Goal: Task Accomplishment & Management: Use online tool/utility

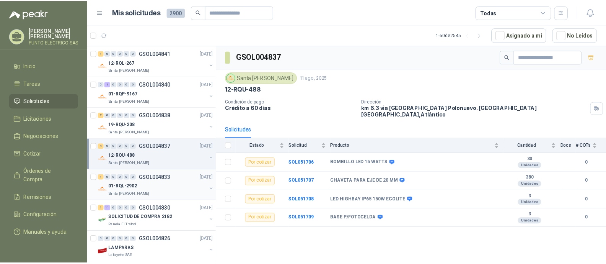
scroll to position [2, 0]
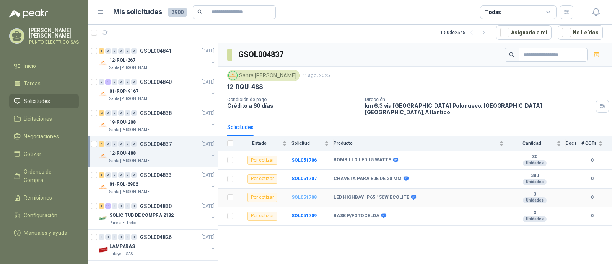
click at [307, 194] on b "SOL051708" at bounding box center [303, 196] width 25 height 5
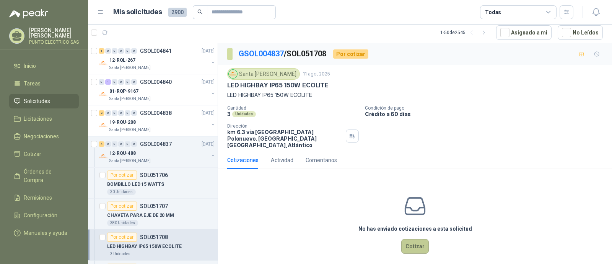
click at [418, 240] on button "Cotizar" at bounding box center [415, 246] width 28 height 15
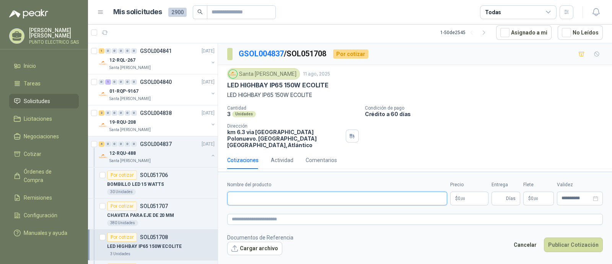
click at [273, 195] on input "Nombre del producto" at bounding box center [337, 198] width 220 height 14
type input "*"
type input "**********"
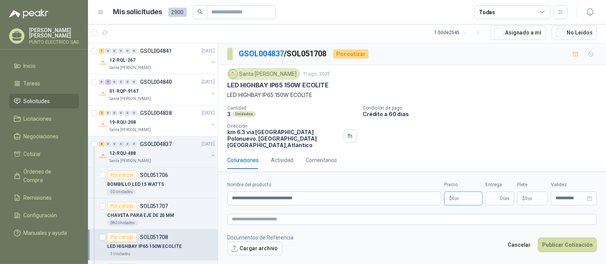
click at [471, 195] on body "[PERSON_NAME] PUNTO ELECTRICO SAS Inicio Tareas Solicitudes Licitaciones Negoci…" at bounding box center [303, 132] width 606 height 264
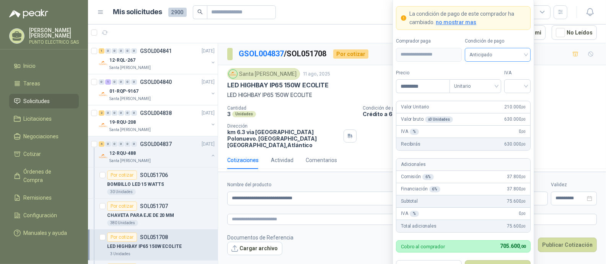
click at [521, 53] on span "Anticipado" at bounding box center [497, 54] width 57 height 11
type input "*********"
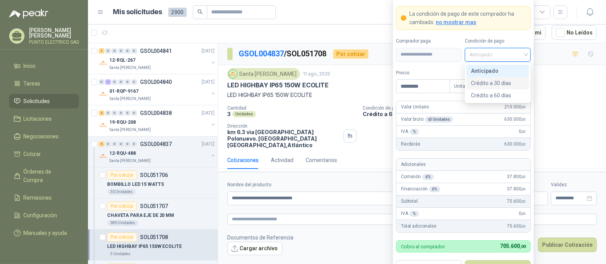
click at [501, 85] on div "Crédito a 30 días" at bounding box center [498, 83] width 54 height 8
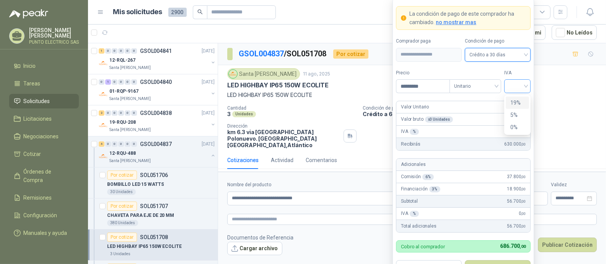
click at [526, 87] on div at bounding box center [517, 86] width 26 height 14
click at [516, 100] on div "19%" at bounding box center [517, 102] width 14 height 8
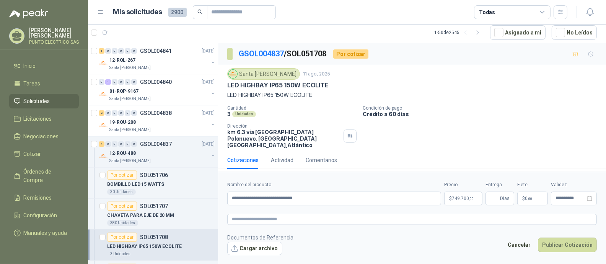
click at [369, 156] on div "Cotizaciones Actividad Comentarios" at bounding box center [411, 160] width 369 height 18
click at [473, 197] on body "[PERSON_NAME] PUNTO ELECTRICO SAS Inicio Tareas Solicitudes Licitaciones Negoci…" at bounding box center [303, 132] width 606 height 264
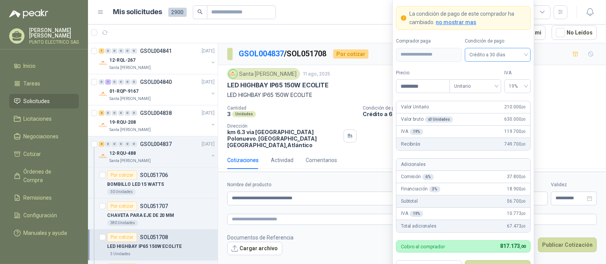
click at [523, 56] on span "Crédito a 30 días" at bounding box center [497, 54] width 57 height 11
click at [551, 112] on p "Crédito a 60 días" at bounding box center [483, 114] width 240 height 7
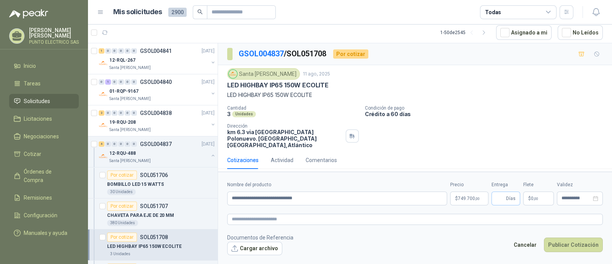
click at [508, 195] on span "Días" at bounding box center [511, 198] width 10 height 13
type input "*"
click at [586, 195] on input "**********" at bounding box center [576, 197] width 30 height 5
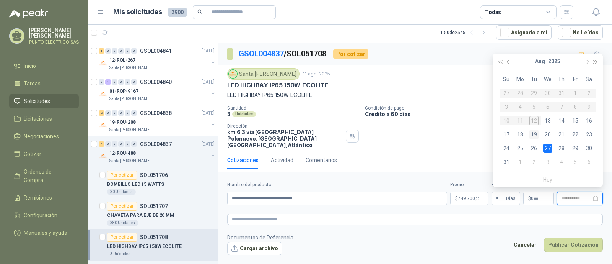
type input "**********"
click at [536, 132] on div "19" at bounding box center [533, 134] width 9 height 9
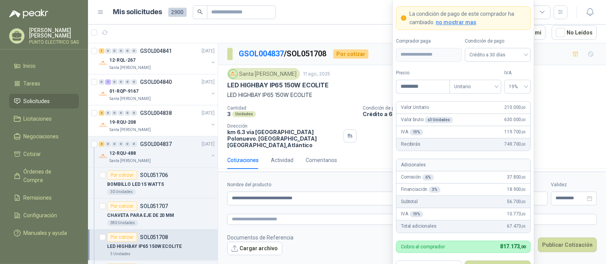
click at [468, 192] on body "[PERSON_NAME] PUNTO ELECTRICO SAS Inicio Tareas Solicitudes Licitaciones Negoci…" at bounding box center [303, 132] width 606 height 264
click at [446, 187] on div "Financiación 3 % 18.900 ,00" at bounding box center [463, 189] width 134 height 12
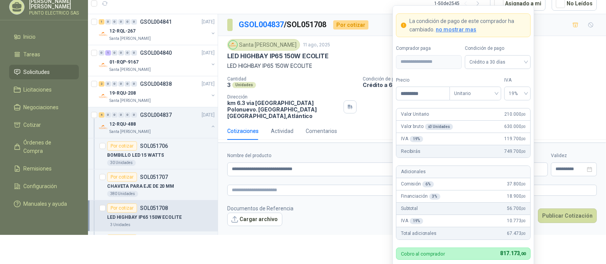
scroll to position [38, 0]
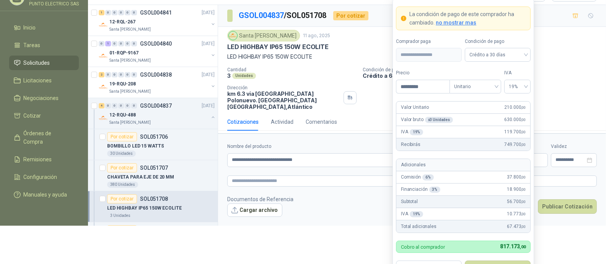
click at [453, 21] on span "no mostrar mas" at bounding box center [456, 23] width 41 height 6
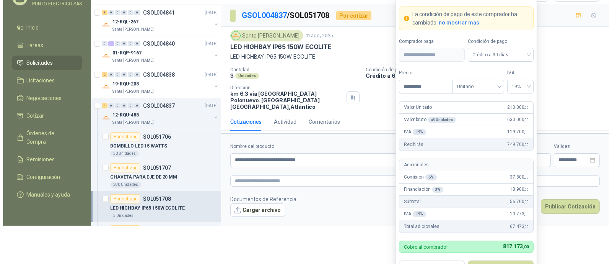
scroll to position [0, 0]
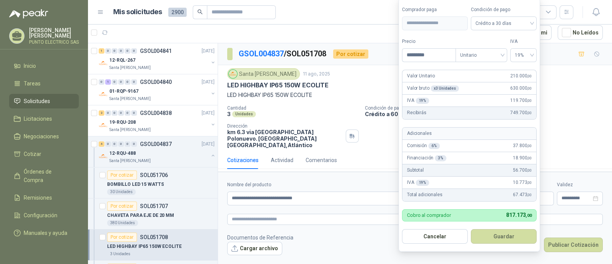
click at [459, 8] on label "Comprador paga" at bounding box center [435, 9] width 66 height 7
click at [499, 234] on button "Guardar" at bounding box center [504, 236] width 66 height 15
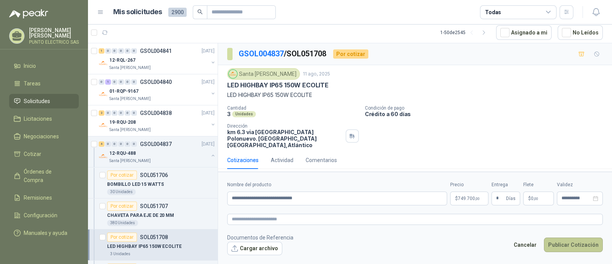
click at [572, 239] on button "Publicar Cotización" at bounding box center [573, 244] width 59 height 15
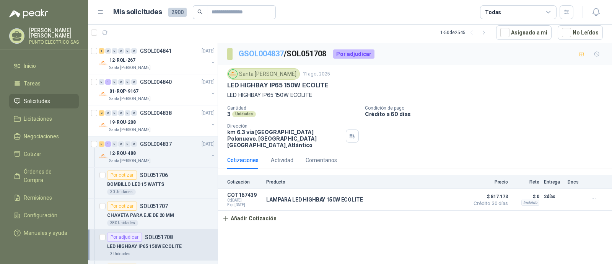
click at [268, 50] on link "GSOL004837" at bounding box center [261, 53] width 45 height 9
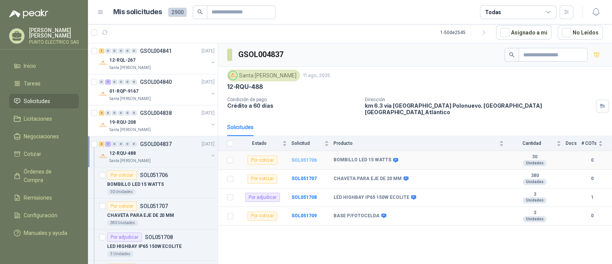
click at [311, 157] on b "SOL051706" at bounding box center [303, 159] width 25 height 5
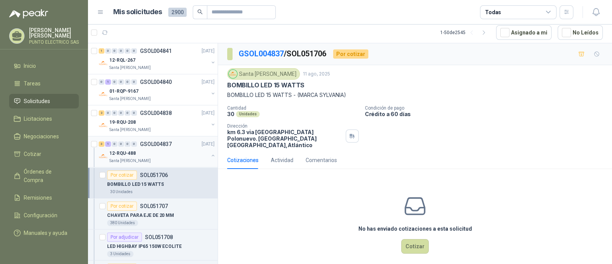
click at [210, 153] on button "button" at bounding box center [213, 155] width 6 height 6
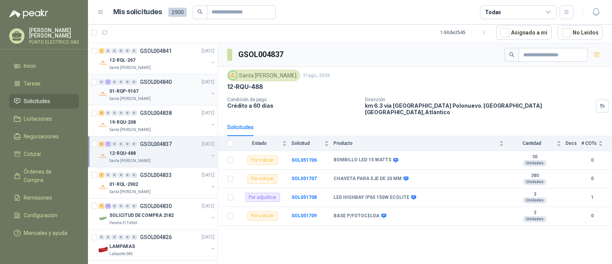
click at [165, 96] on div "Santa [PERSON_NAME]" at bounding box center [158, 99] width 99 height 6
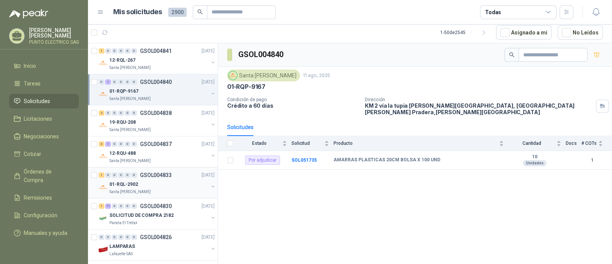
click at [156, 181] on div "01-RQL-2902" at bounding box center [158, 183] width 99 height 9
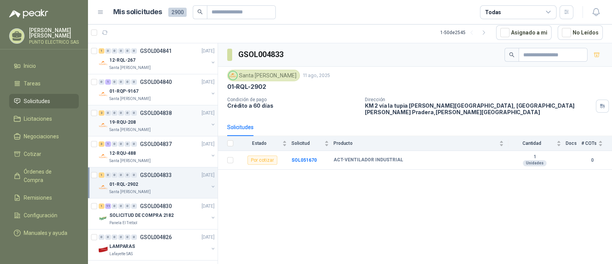
click at [166, 127] on div "Santa [PERSON_NAME]" at bounding box center [158, 130] width 99 height 6
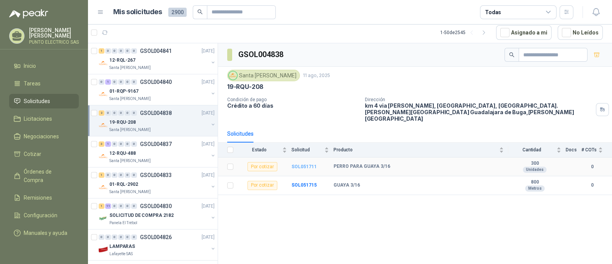
click at [310, 164] on b "SOL051711" at bounding box center [303, 166] width 25 height 5
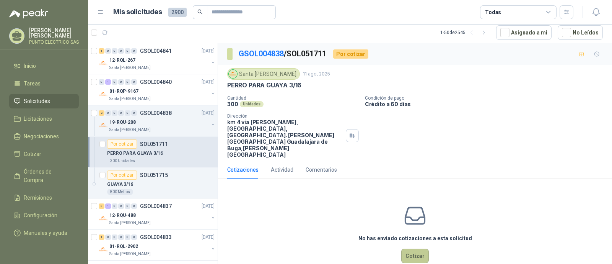
click at [414, 248] on button "Cotizar" at bounding box center [415, 255] width 28 height 15
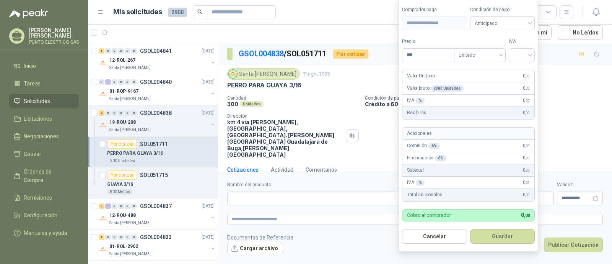
click at [465, 191] on body "[PERSON_NAME] PUNTO ELECTRICO SAS Inicio Tareas Solicitudes Licitaciones Negoci…" at bounding box center [306, 132] width 612 height 264
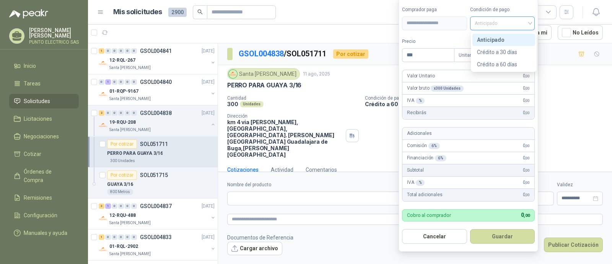
click at [528, 23] on span "Anticipado" at bounding box center [503, 23] width 56 height 11
click at [507, 50] on div "Crédito a 30 días" at bounding box center [504, 52] width 54 height 8
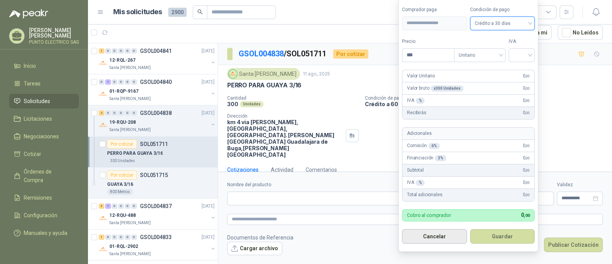
click at [443, 235] on button "Cancelar" at bounding box center [434, 236] width 65 height 15
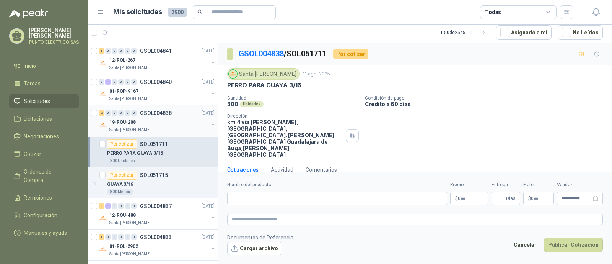
click at [210, 123] on button "button" at bounding box center [213, 124] width 6 height 6
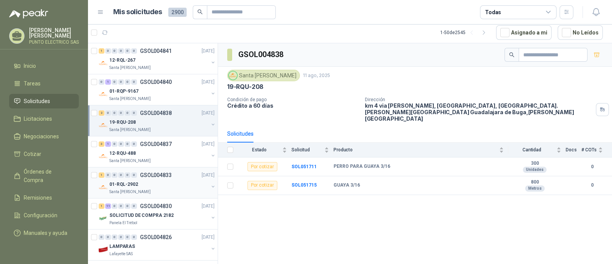
click at [161, 184] on div "01-RQL-2902" at bounding box center [158, 183] width 99 height 9
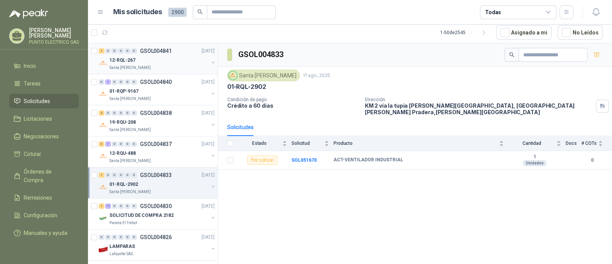
click at [164, 65] on div "Santa [PERSON_NAME]" at bounding box center [158, 68] width 99 height 6
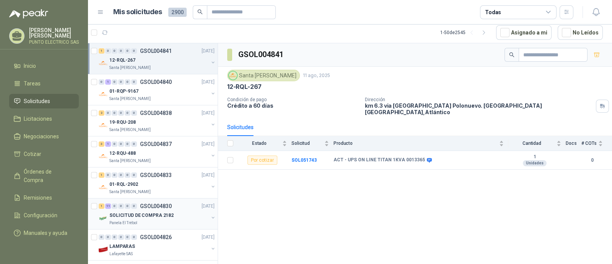
click at [150, 216] on p "SOLICITUD DE COMPRA 2182" at bounding box center [141, 214] width 64 height 7
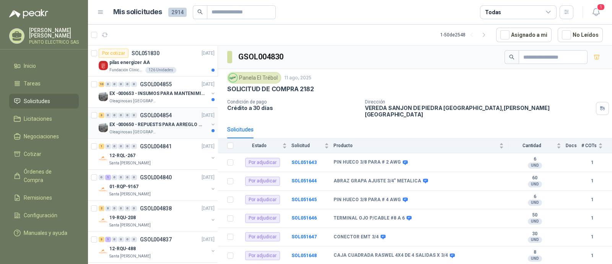
click at [163, 125] on p "EX -000650 - REPUESTS PARA ARREGLO BOMBA DE PLANTA" at bounding box center [156, 124] width 95 height 7
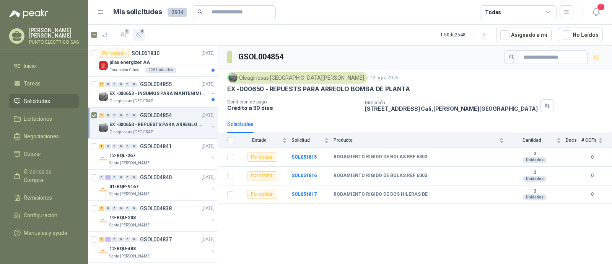
click at [140, 36] on icon "button" at bounding box center [139, 35] width 7 height 7
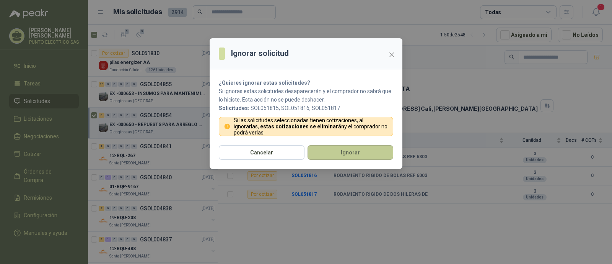
click at [351, 152] on button "Ignorar" at bounding box center [350, 152] width 86 height 15
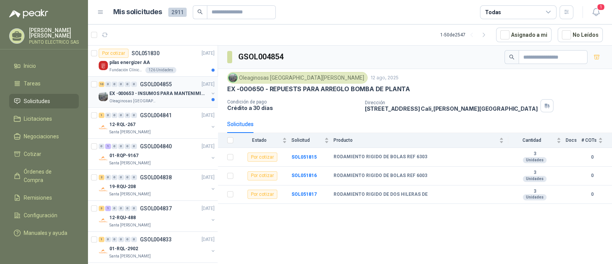
click at [166, 91] on p "EX -000653 - INSUMOS PARA MANTENIMIENTO A CADENAS" at bounding box center [156, 93] width 95 height 7
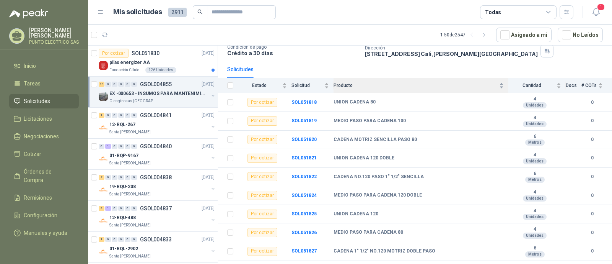
scroll to position [67, 0]
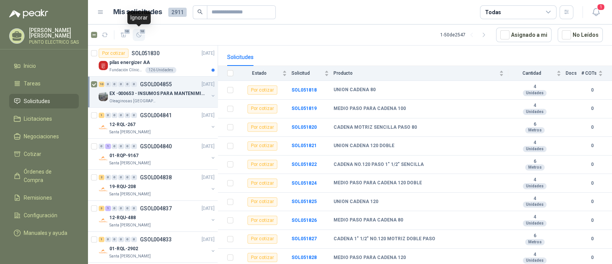
click at [142, 34] on button "10" at bounding box center [139, 35] width 12 height 12
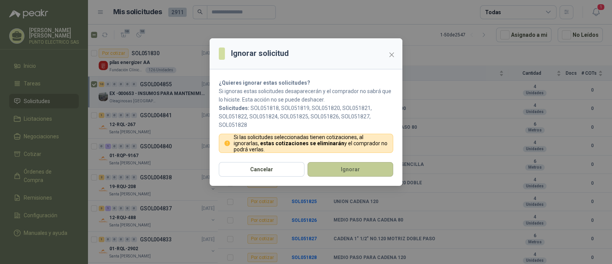
click at [354, 171] on button "Ignorar" at bounding box center [350, 169] width 86 height 15
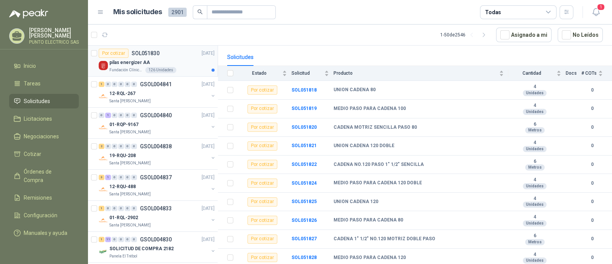
click at [182, 58] on div "pilas energizer AA" at bounding box center [161, 62] width 105 height 9
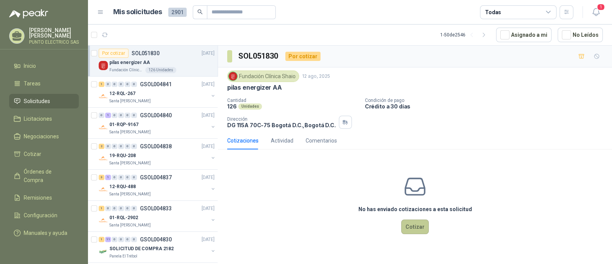
click at [418, 229] on button "Cotizar" at bounding box center [415, 226] width 28 height 15
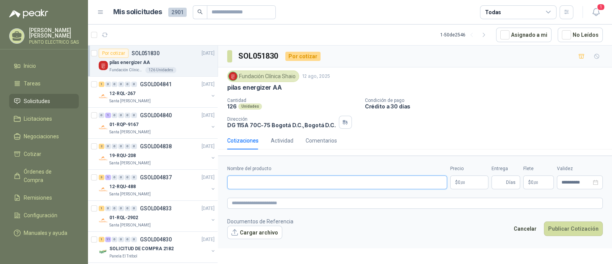
click at [293, 183] on input "Nombre del producto" at bounding box center [337, 182] width 220 height 14
type input "**********"
click at [464, 183] on body "Julian Gaviria PUNTO ELECTRICO SAS Inicio Tareas Solicitudes Licitaciones Negoc…" at bounding box center [306, 132] width 612 height 264
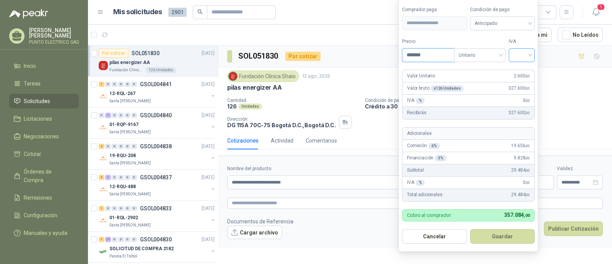
type input "*******"
click at [530, 55] on input "search" at bounding box center [521, 54] width 17 height 11
click at [522, 72] on div "19%" at bounding box center [523, 71] width 14 height 8
click at [531, 22] on span "Anticipado" at bounding box center [503, 23] width 57 height 11
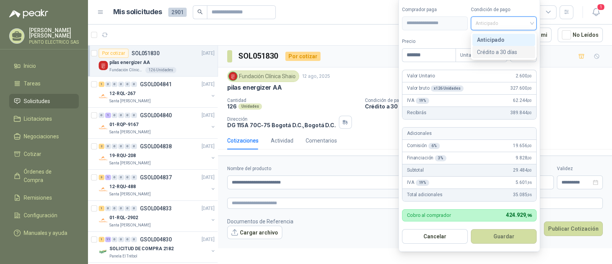
click at [503, 52] on div "Crédito a 30 días" at bounding box center [504, 52] width 54 height 8
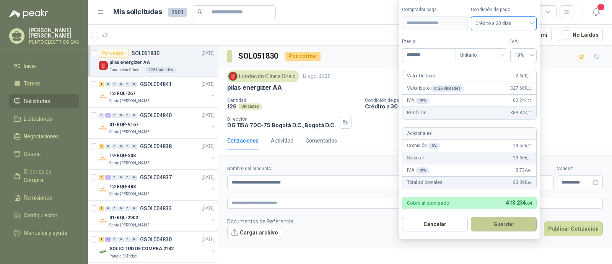
click at [504, 220] on button "Guardar" at bounding box center [504, 223] width 66 height 15
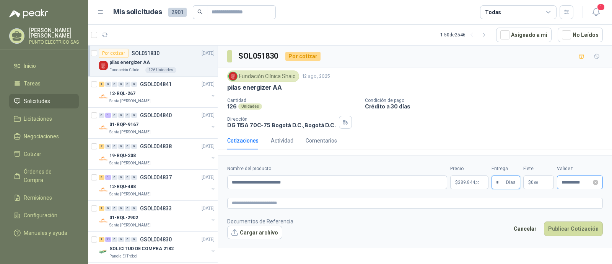
type input "*"
click at [568, 183] on input "**********" at bounding box center [576, 182] width 30 height 5
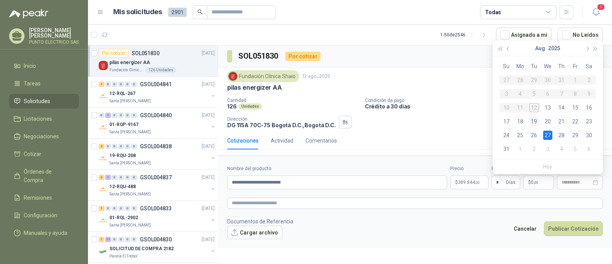
click at [532, 121] on div "19" at bounding box center [533, 121] width 9 height 9
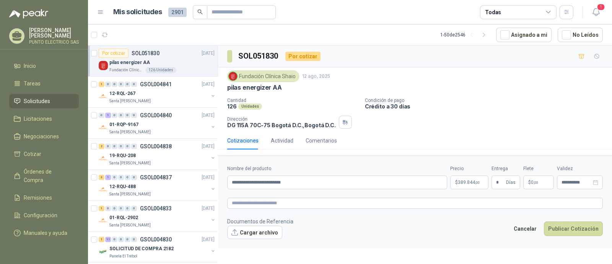
type input "**********"
click at [568, 226] on button "Publicar Cotización" at bounding box center [573, 228] width 59 height 15
